Goal: Information Seeking & Learning: Find specific fact

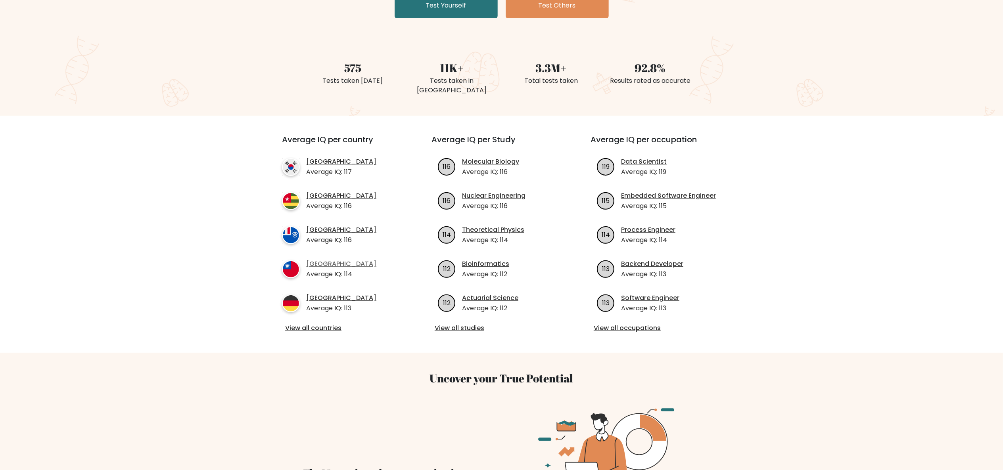
scroll to position [159, 0]
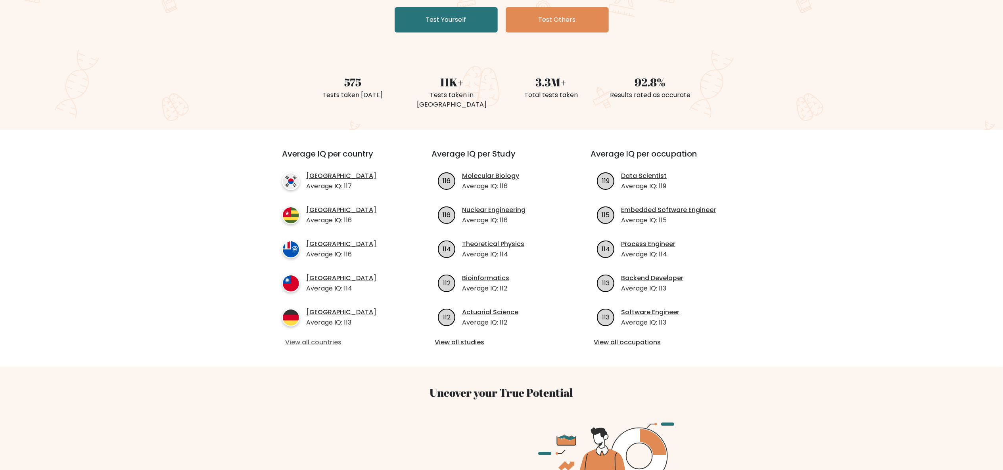
click at [340, 338] on link "View all countries" at bounding box center [342, 343] width 115 height 10
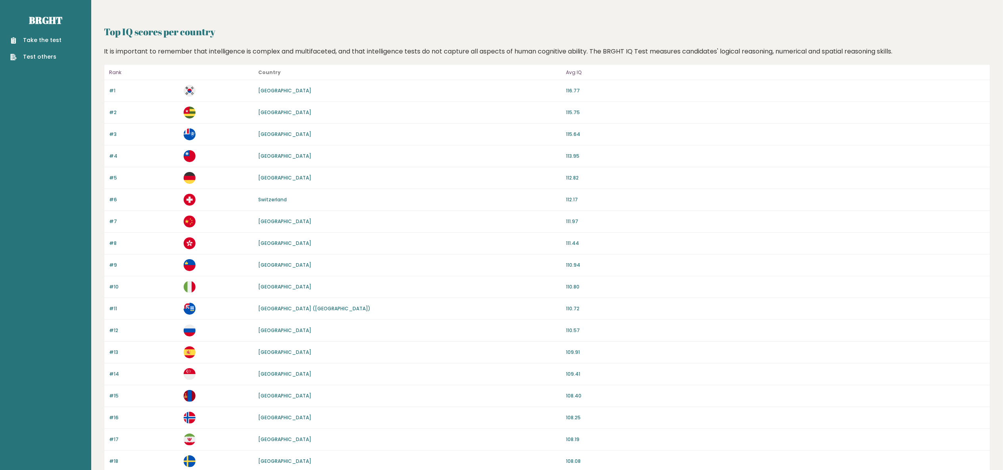
click at [260, 287] on link "[GEOGRAPHIC_DATA]" at bounding box center [284, 286] width 53 height 7
